Goal: Navigation & Orientation: Find specific page/section

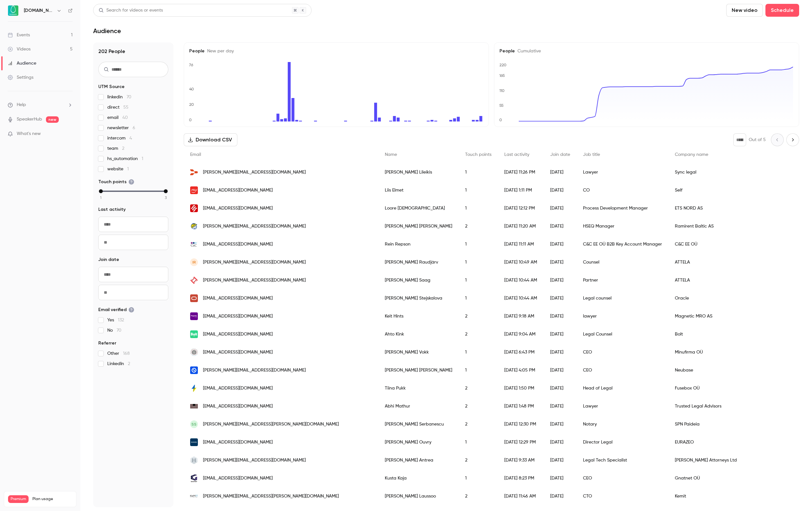
click at [46, 26] on ul "Events 1 Videos 5 Audience Settings" at bounding box center [40, 56] width 80 height 69
click at [53, 33] on link "Events 1" at bounding box center [40, 35] width 80 height 14
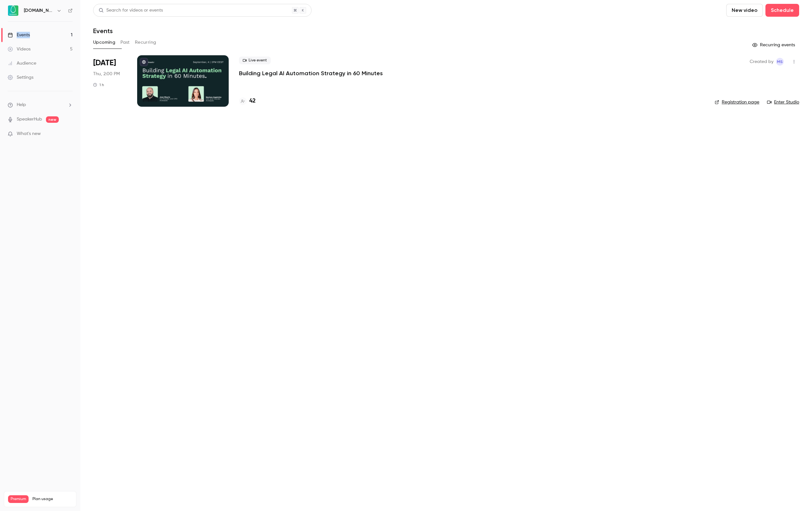
click at [252, 103] on h4 "42" at bounding box center [252, 101] width 6 height 9
